Goal: Task Accomplishment & Management: Manage account settings

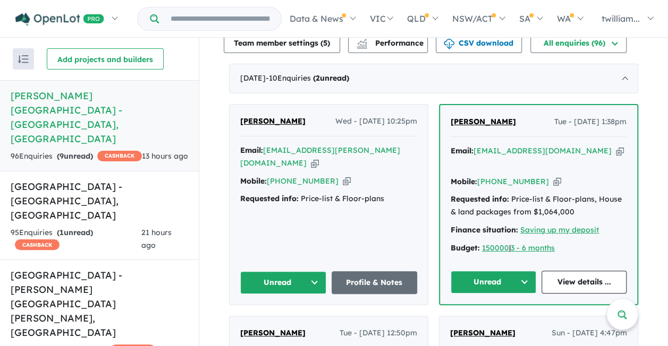
scroll to position [396, 0]
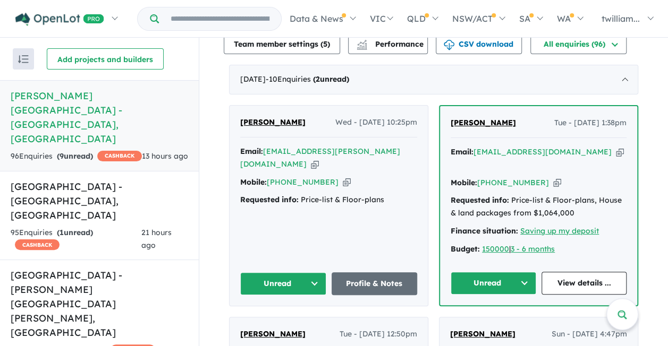
click at [517, 272] on button "Unread" at bounding box center [493, 283] width 86 height 23
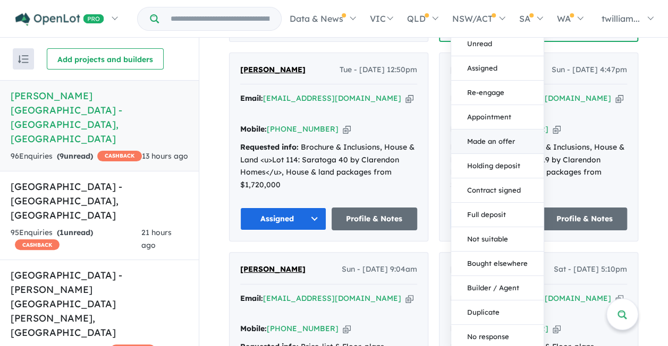
scroll to position [661, 0]
click at [502, 227] on button "Not suitable" at bounding box center [497, 239] width 92 height 24
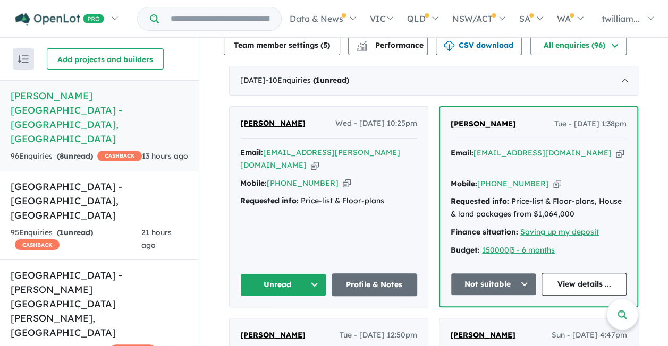
scroll to position [395, 0]
click at [319, 160] on icon "button" at bounding box center [315, 165] width 8 height 11
click at [307, 275] on button "Unread" at bounding box center [283, 285] width 86 height 23
click at [301, 322] on button "Assigned" at bounding box center [287, 334] width 92 height 24
click at [84, 171] on link "Ridgehaven Estate - [GEOGRAPHIC_DATA] , [GEOGRAPHIC_DATA] 95 Enquir ies ( 1 unr…" at bounding box center [99, 216] width 199 height 90
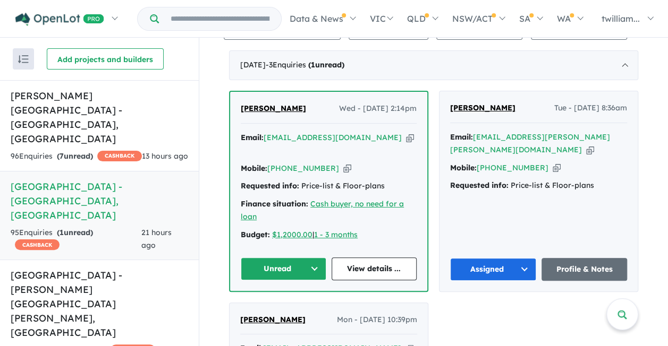
scroll to position [399, 0]
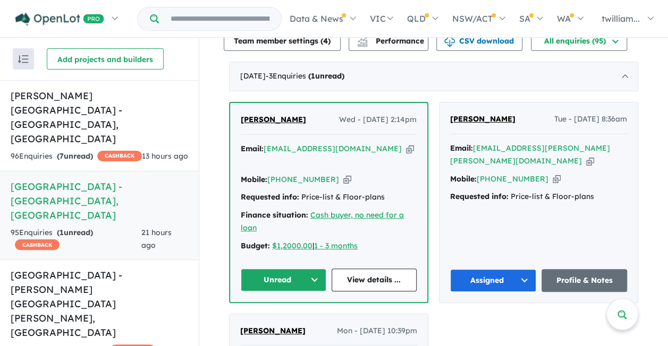
click at [406, 143] on icon "button" at bounding box center [410, 148] width 8 height 11
click at [309, 269] on button "Unread" at bounding box center [284, 280] width 86 height 23
click at [295, 317] on button "Assigned" at bounding box center [287, 329] width 92 height 24
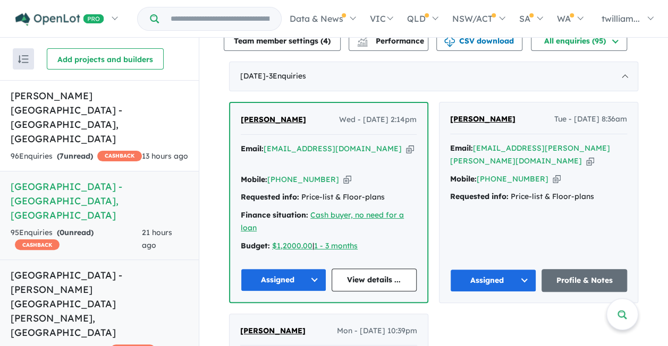
click at [149, 268] on h5 "[GEOGRAPHIC_DATA] - [PERSON_NAME][GEOGRAPHIC_DATA][PERSON_NAME] , [GEOGRAPHIC_D…" at bounding box center [99, 304] width 177 height 72
